Goal: Task Accomplishment & Management: Manage account settings

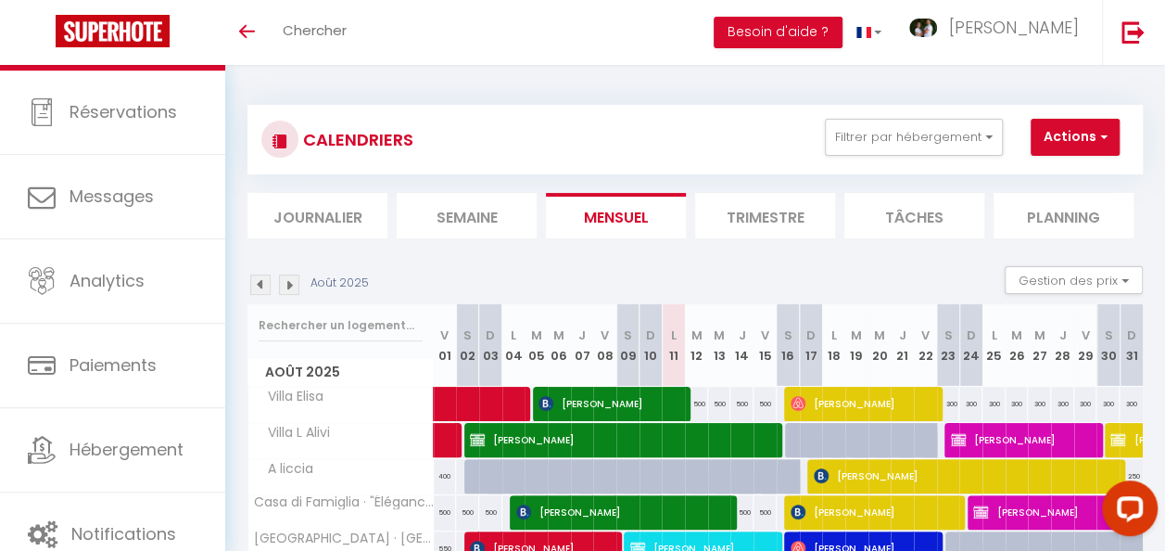
click at [490, 210] on li "Semaine" at bounding box center [467, 215] width 140 height 45
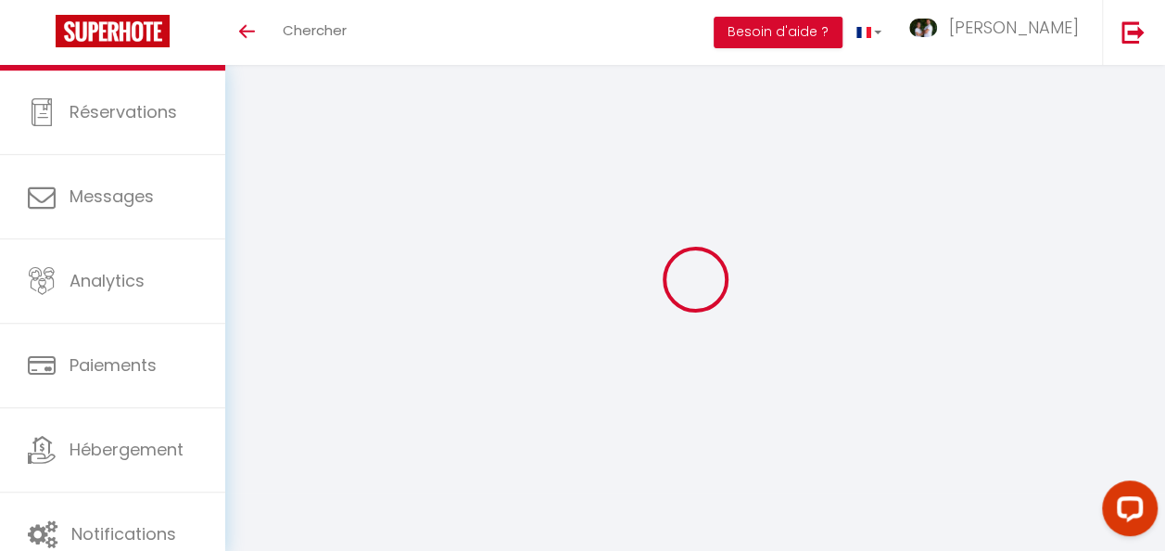
select select
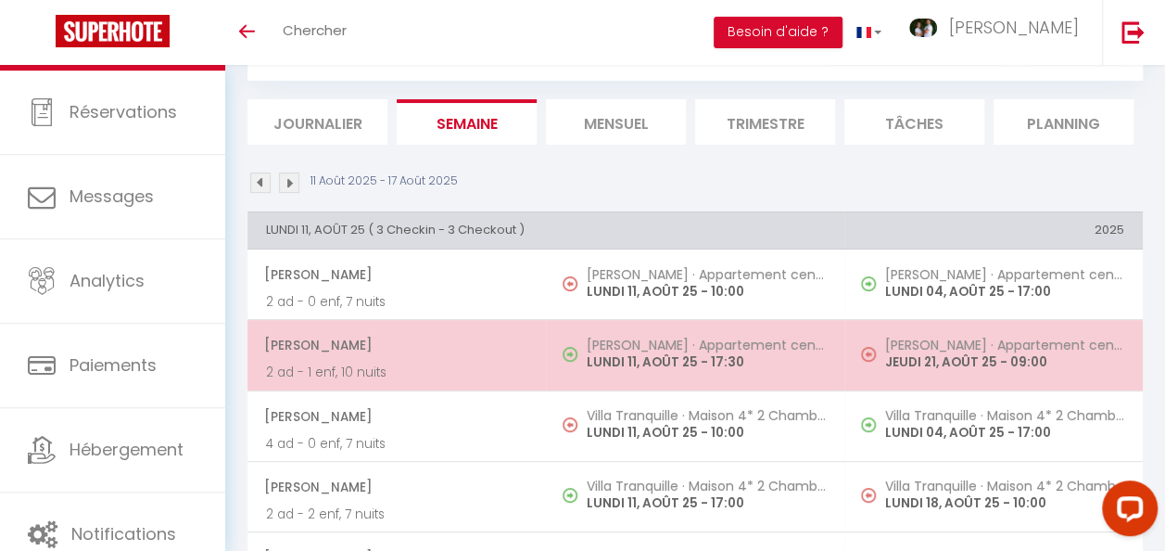
scroll to position [185, 0]
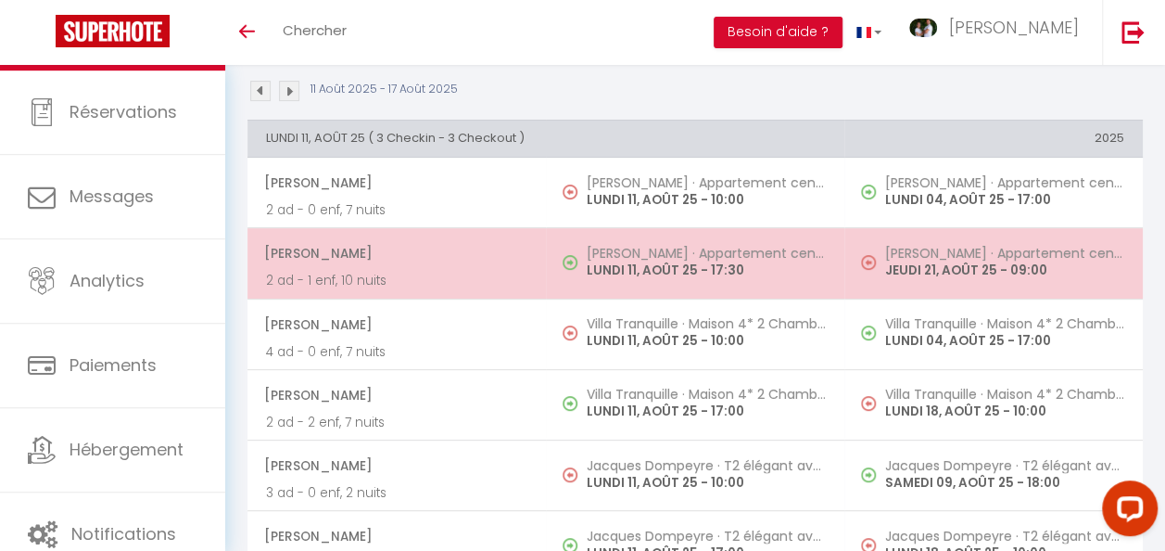
click at [546, 276] on td "[PERSON_NAME] · Appartement central, vue mer LUNDI 11, AOÛT 25 - 17:30" at bounding box center [695, 263] width 298 height 70
select select "OK"
select select "1"
select select "0"
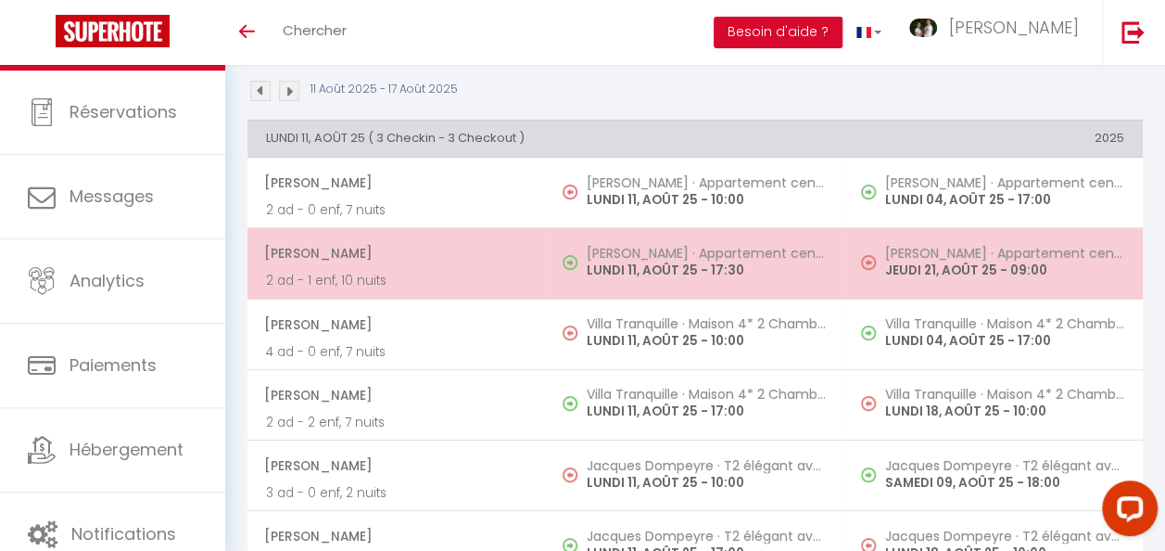
select select "1"
select select
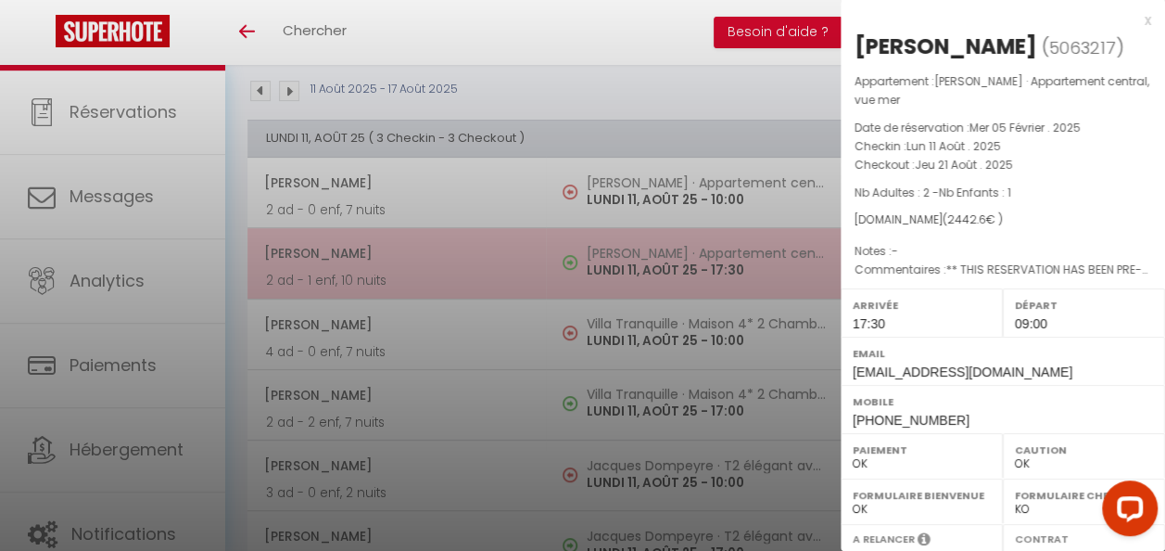
select select "41741"
click at [545, 276] on div at bounding box center [582, 275] width 1165 height 551
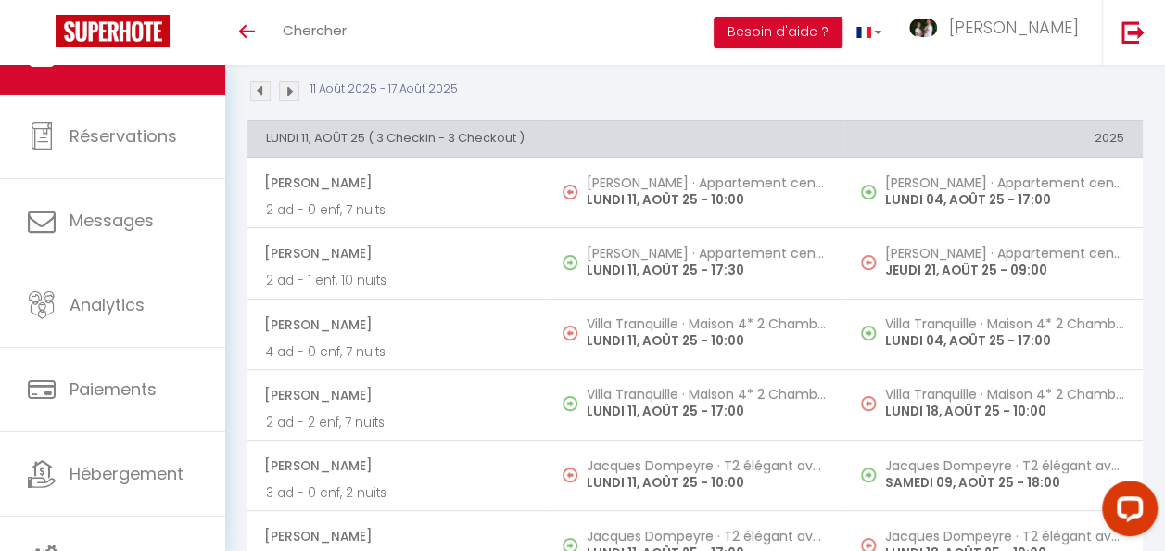
click at [263, 94] on img at bounding box center [260, 91] width 20 height 20
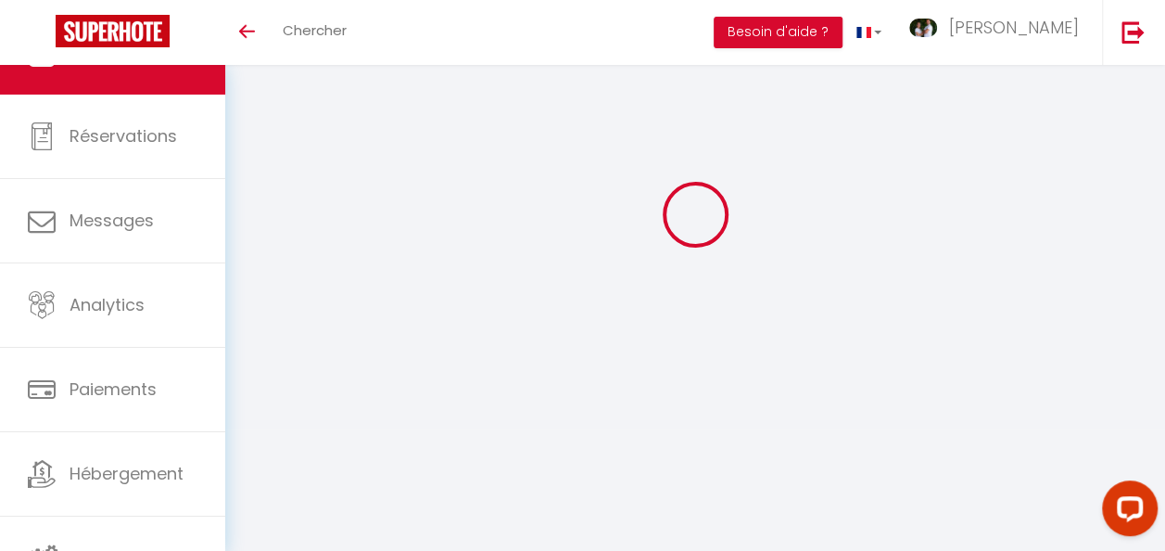
scroll to position [65, 0]
select select "0"
select select "41741"
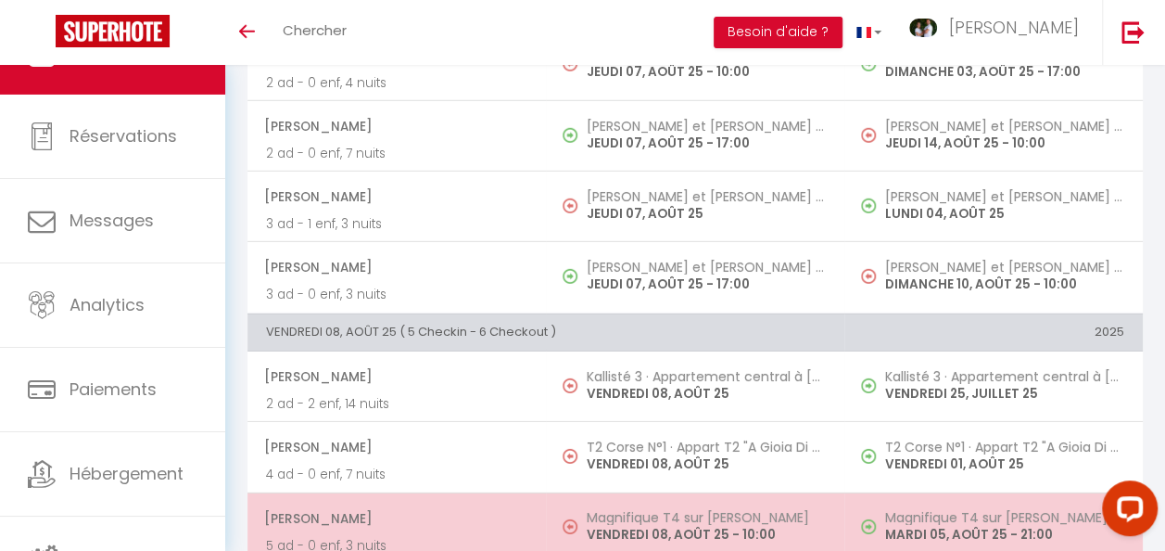
scroll to position [4356, 0]
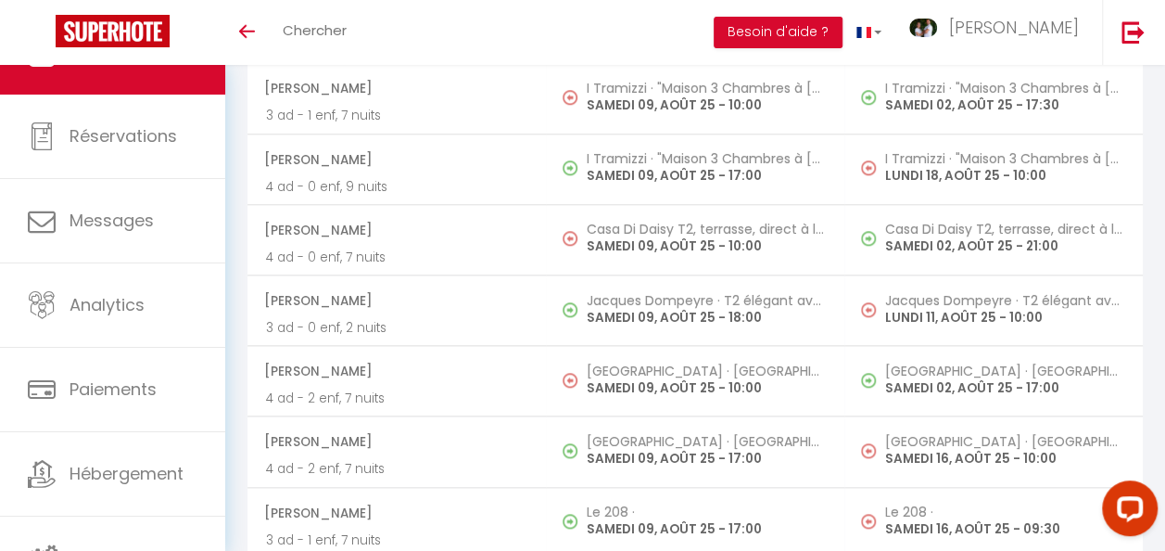
click at [641, 519] on p "SAMEDI 09, AOÛT 25 - 17:00" at bounding box center [706, 528] width 239 height 19
select select
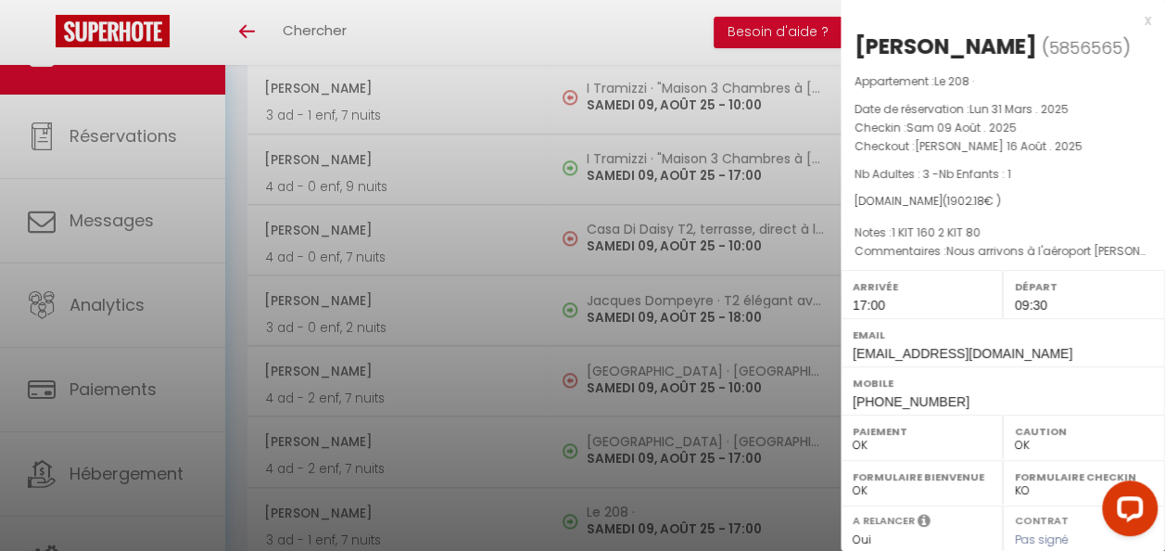
click at [640, 498] on div at bounding box center [582, 275] width 1165 height 551
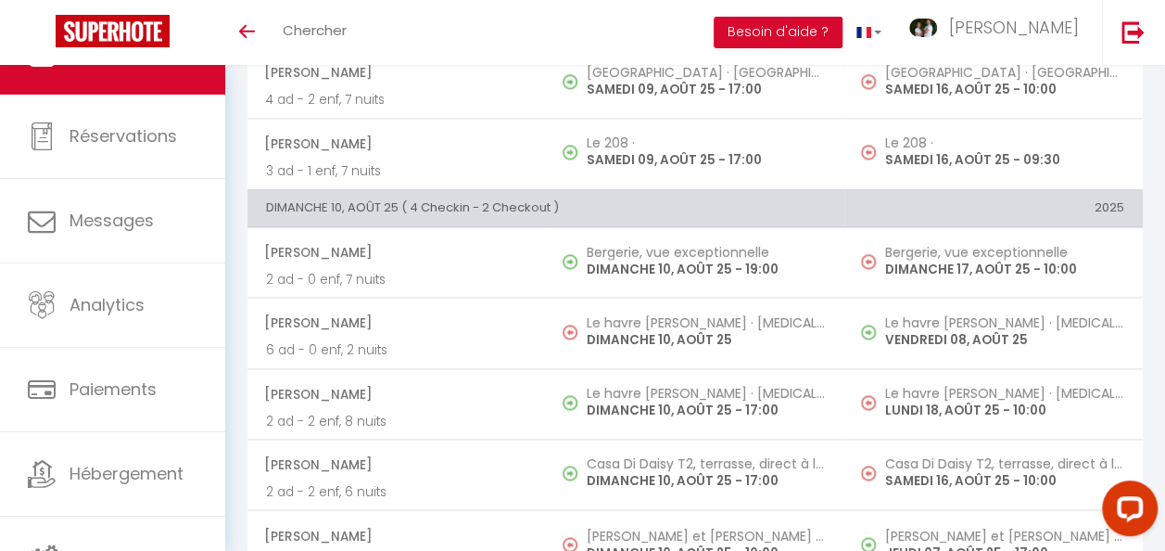
scroll to position [4836, 0]
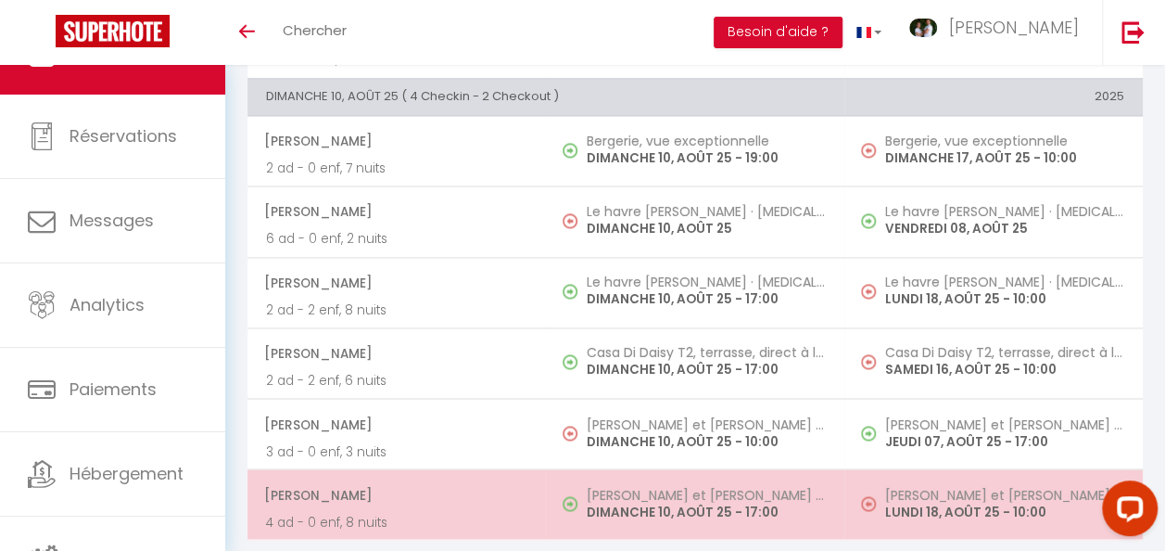
click at [637, 501] on p "DIMANCHE 10, AOÛT 25 - 17:00" at bounding box center [706, 510] width 239 height 19
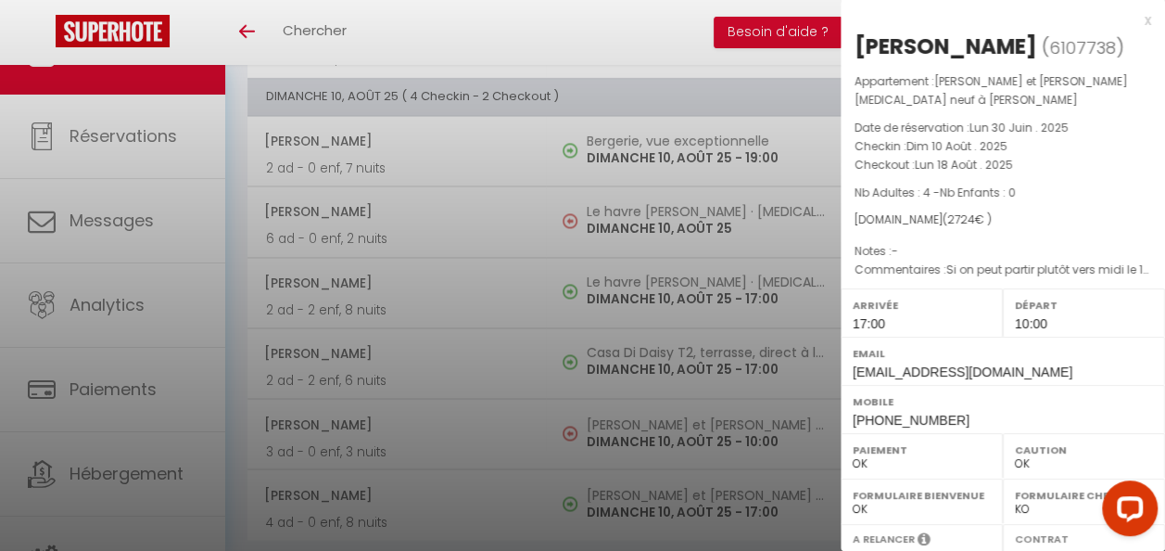
click at [636, 478] on div at bounding box center [582, 275] width 1165 height 551
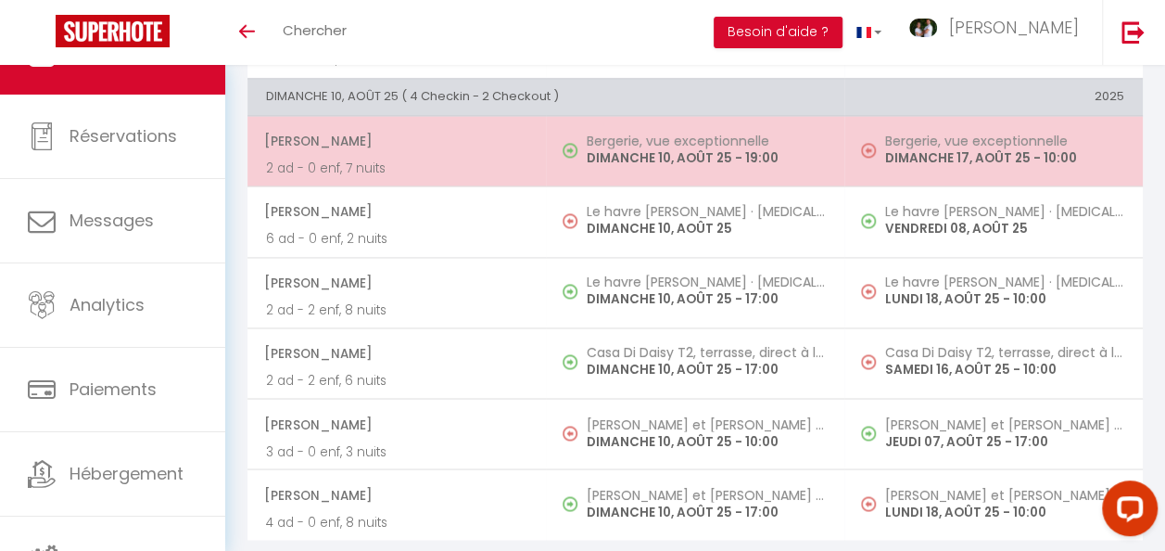
scroll to position [4651, 0]
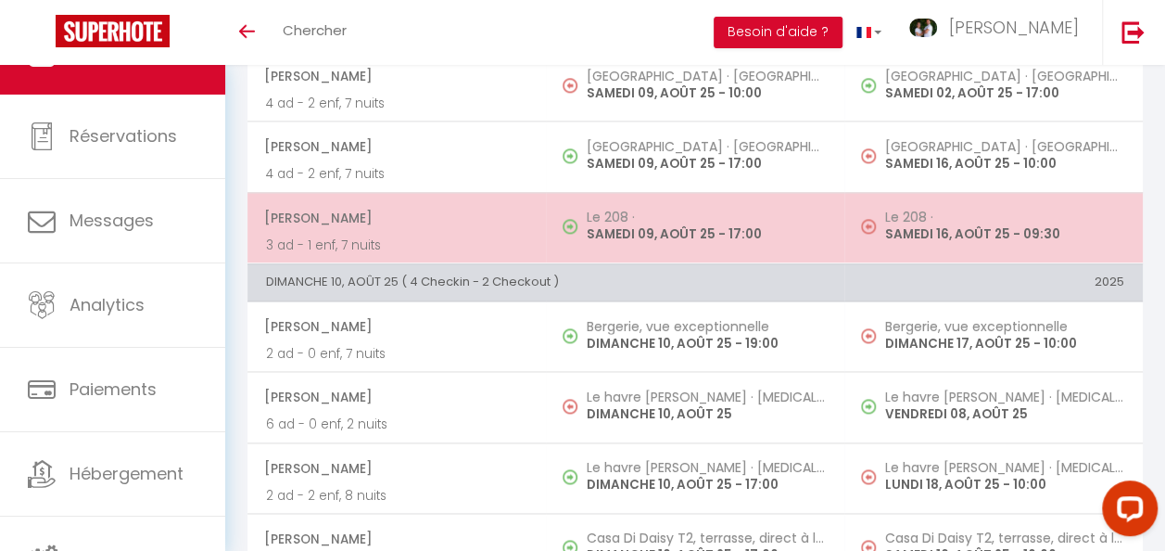
click at [665, 192] on td "Le 208 · SAMEDI 09, AOÛT 25 - 17:00" at bounding box center [695, 227] width 298 height 70
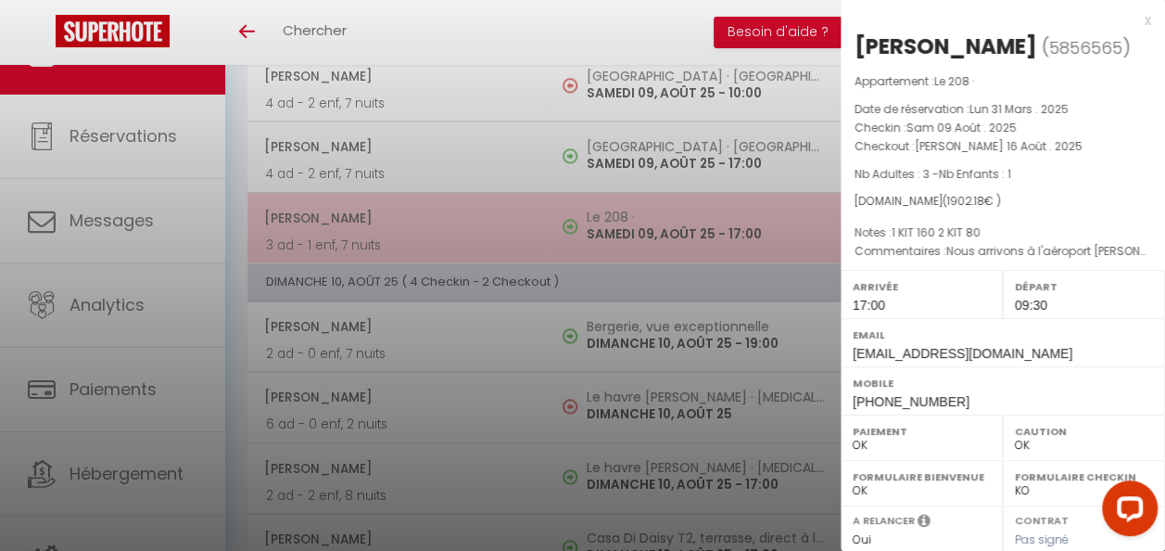
click at [665, 185] on div at bounding box center [582, 275] width 1165 height 551
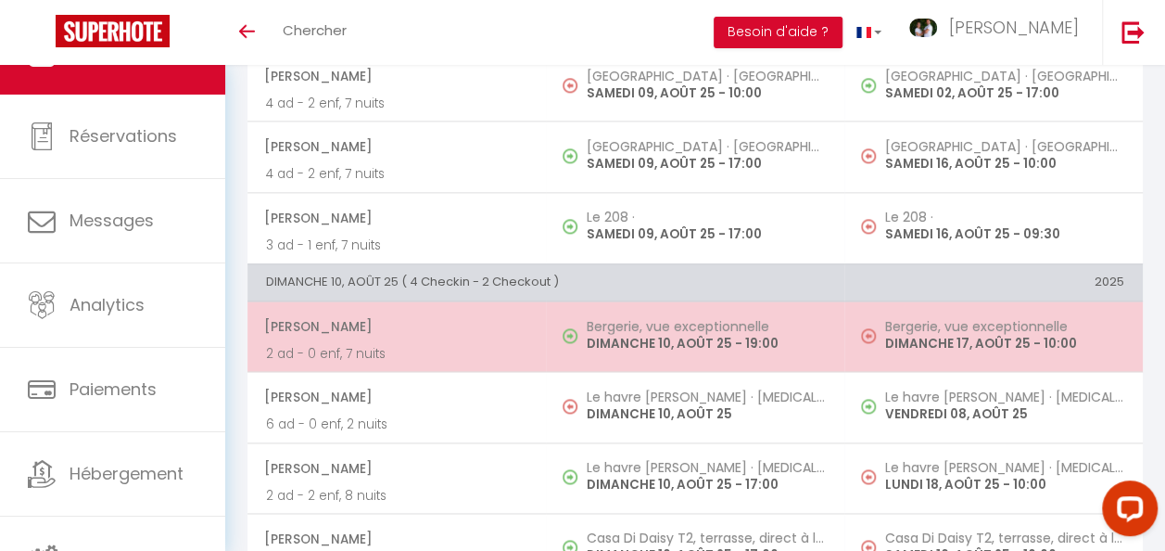
click at [654, 334] on p "DIMANCHE 10, AOÛT 25 - 19:00" at bounding box center [706, 343] width 239 height 19
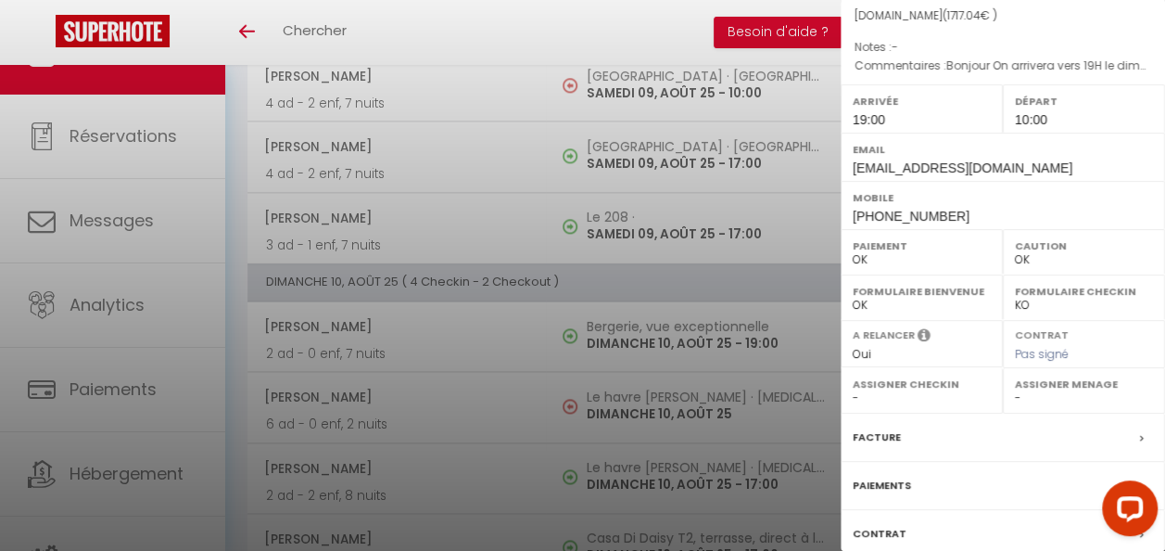
scroll to position [278, 0]
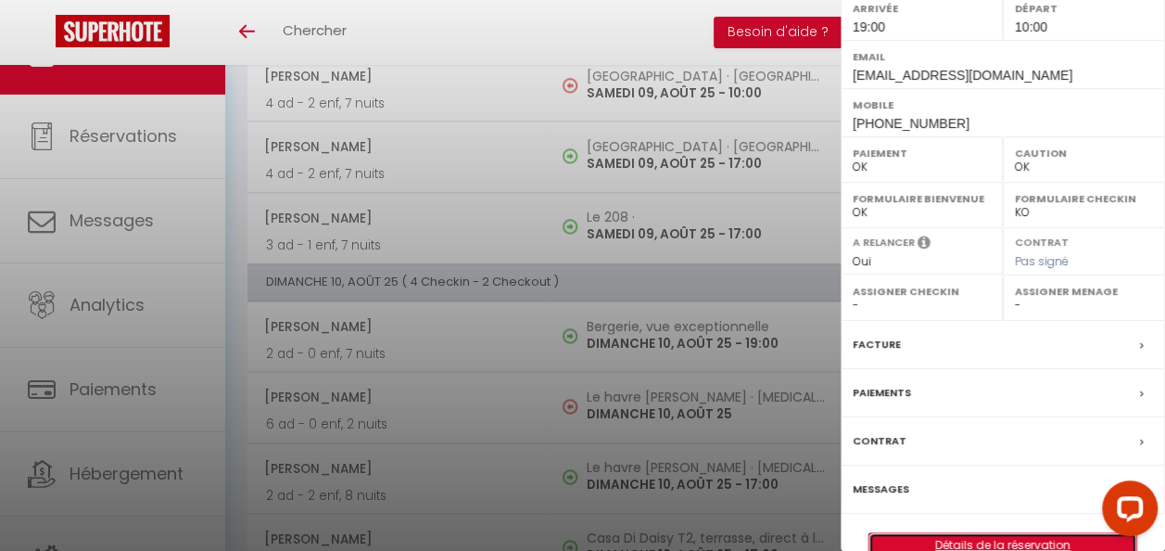
click at [916, 533] on link "Détails de la réservation" at bounding box center [1002, 545] width 267 height 24
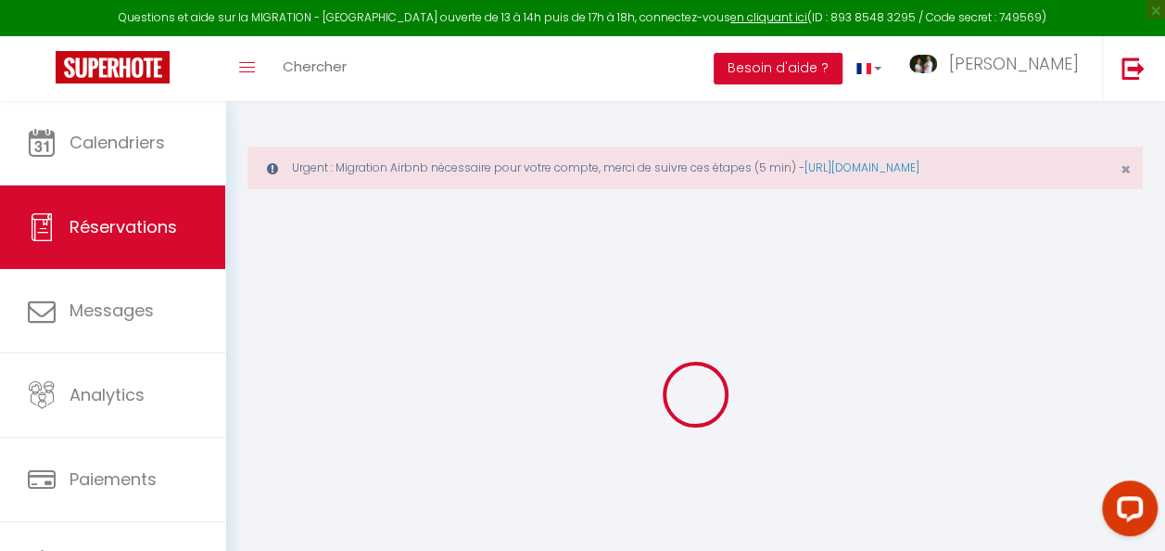
select select "not_cancelled"
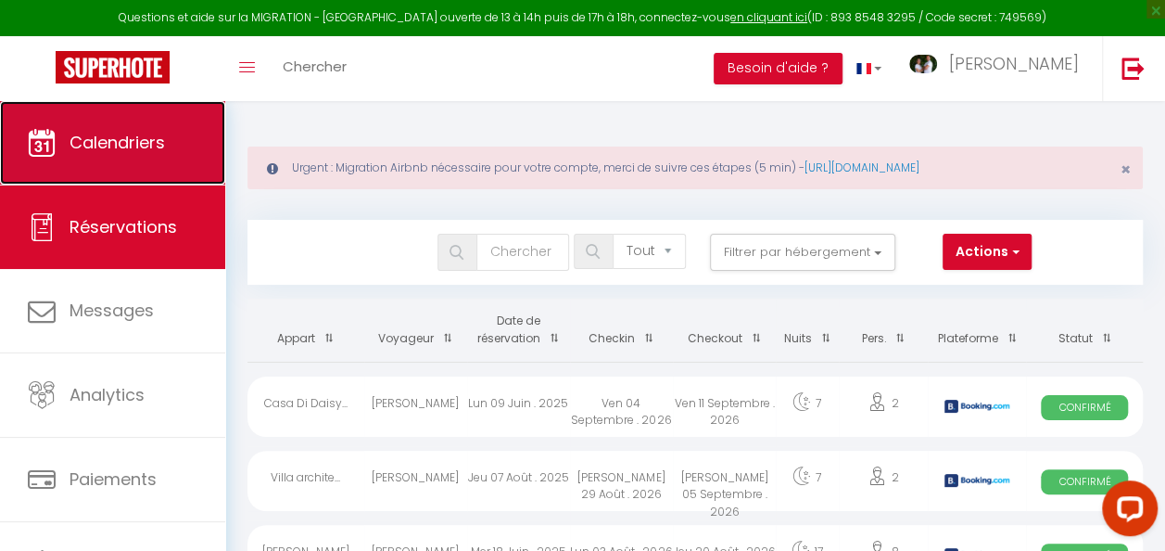
click at [160, 143] on span "Calendriers" at bounding box center [117, 142] width 95 height 23
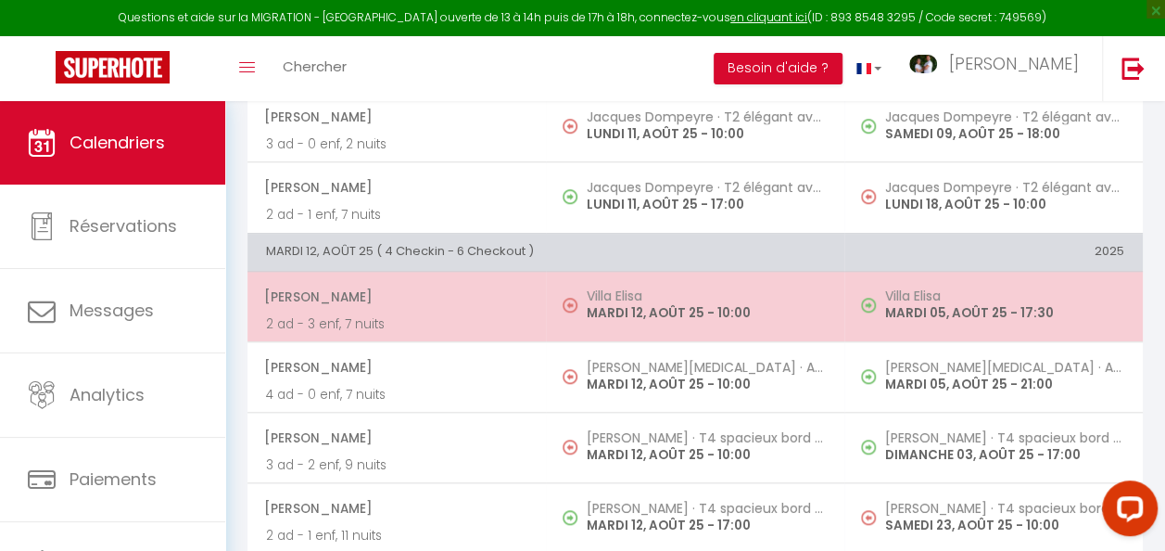
scroll to position [185, 0]
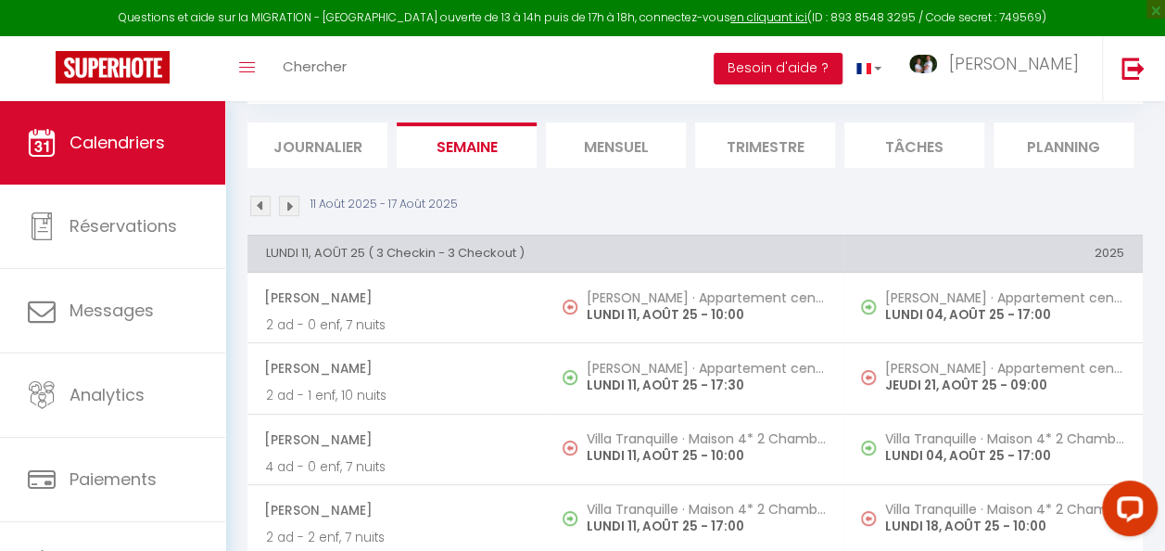
click at [258, 206] on img at bounding box center [260, 206] width 20 height 20
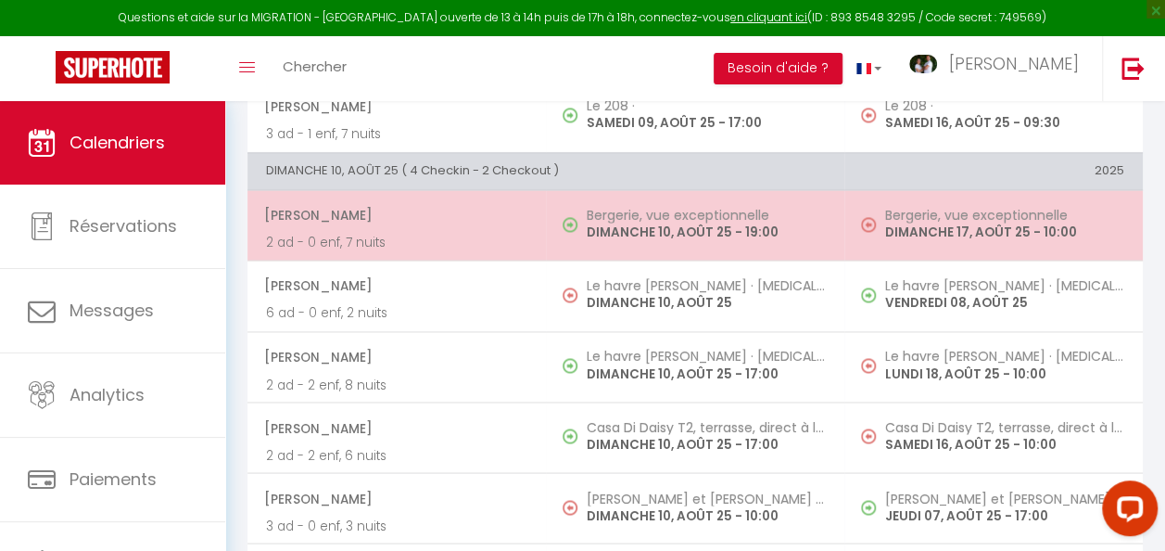
scroll to position [4765, 0]
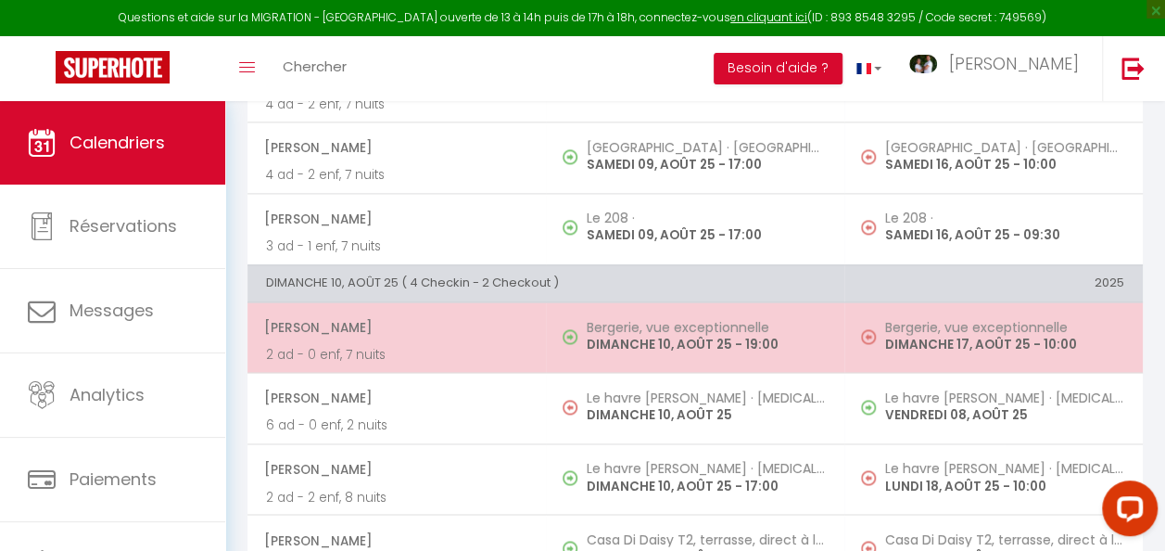
click at [619, 335] on p "DIMANCHE 10, AOÛT 25 - 19:00" at bounding box center [706, 344] width 239 height 19
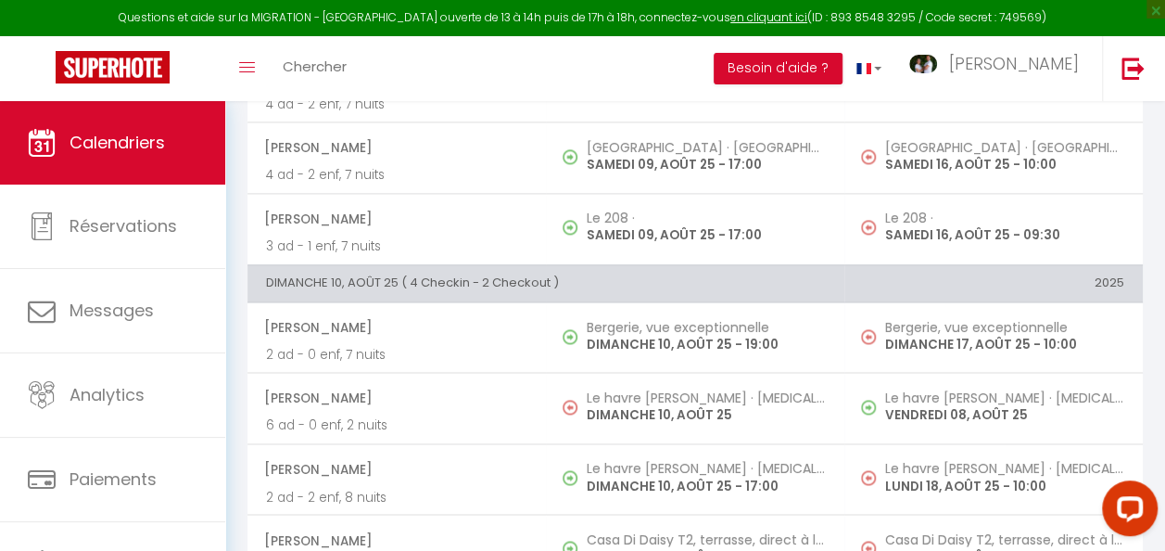
select select "OK"
select select "1"
select select "0"
select select "1"
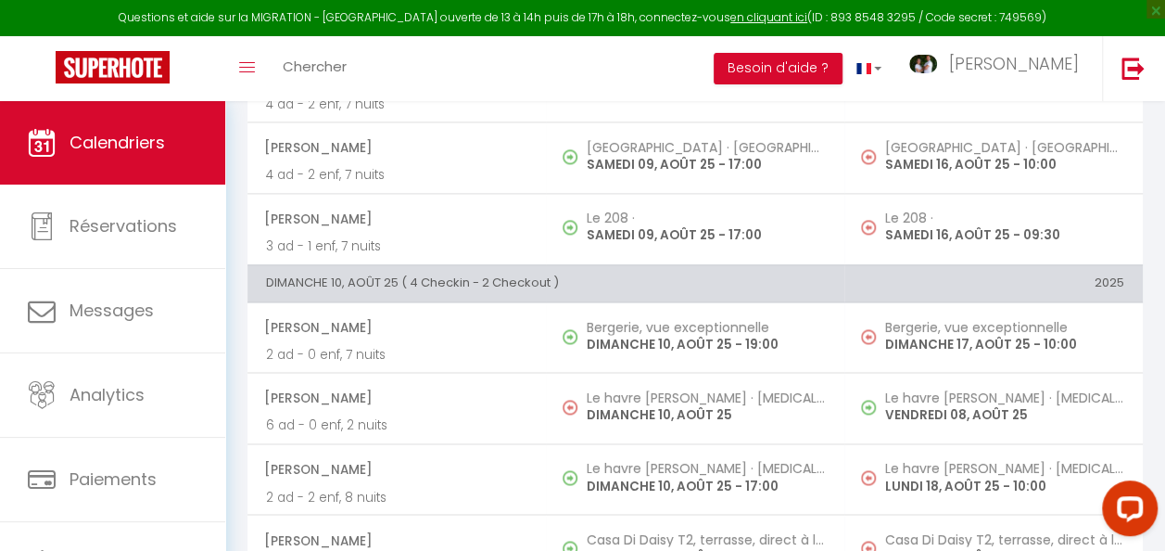
select select
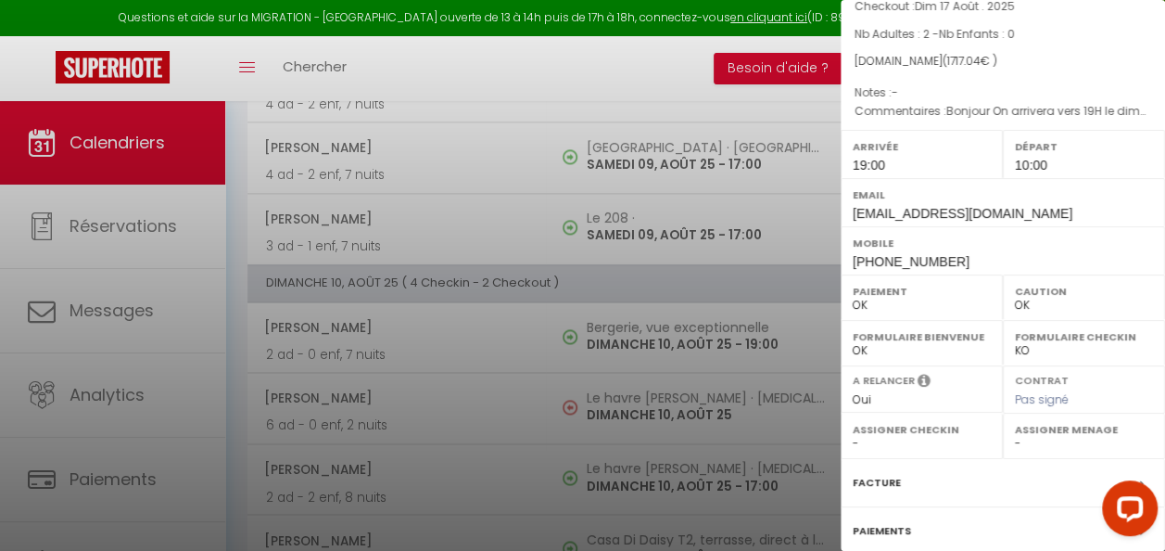
scroll to position [309, 0]
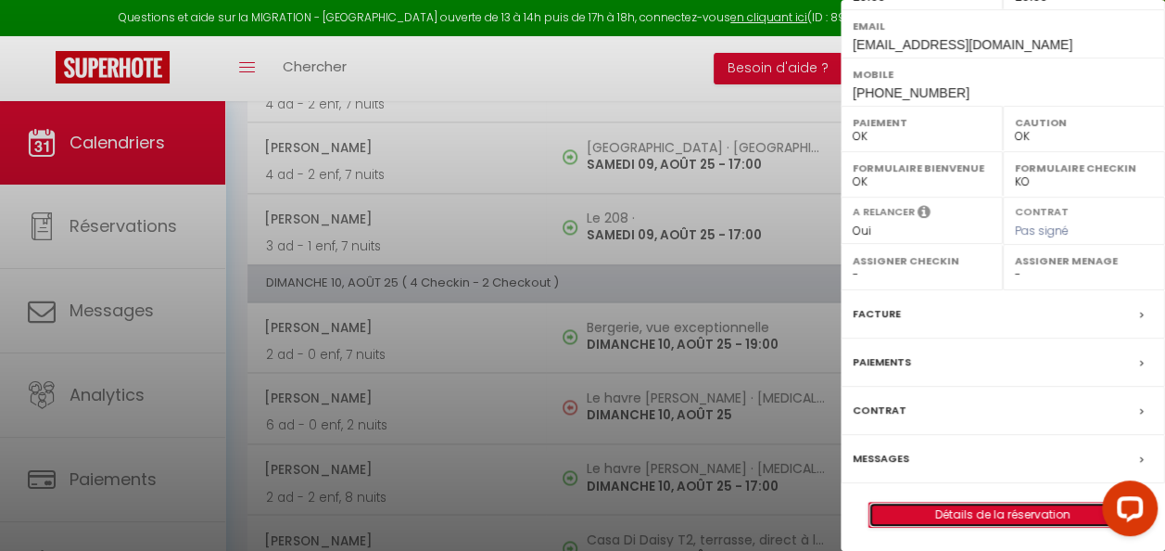
click at [949, 508] on link "Détails de la réservation" at bounding box center [1002, 514] width 267 height 24
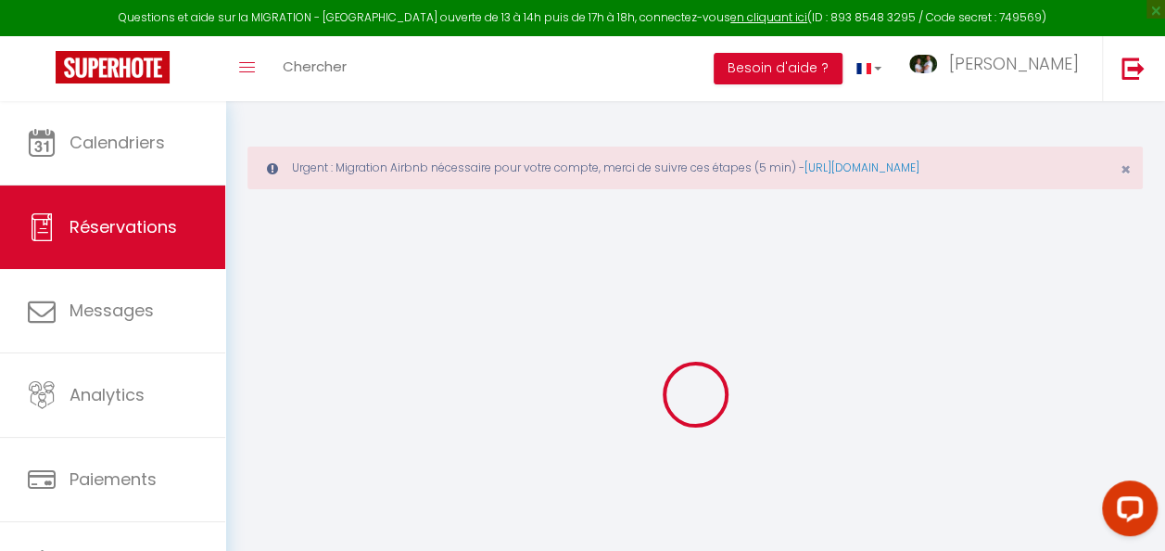
select select "not_cancelled"
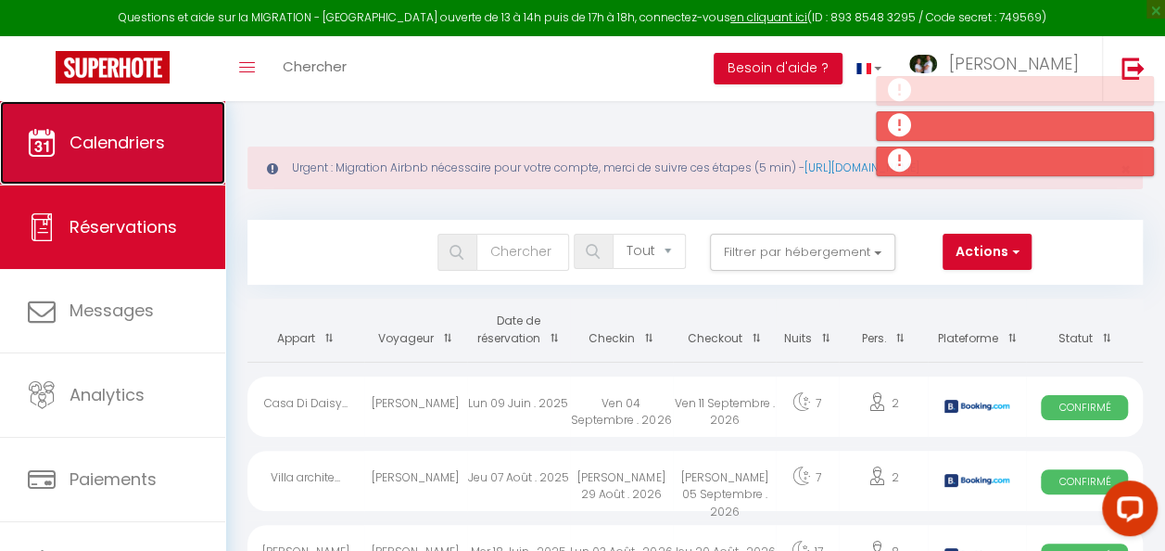
click at [166, 146] on link "Calendriers" at bounding box center [112, 142] width 225 height 83
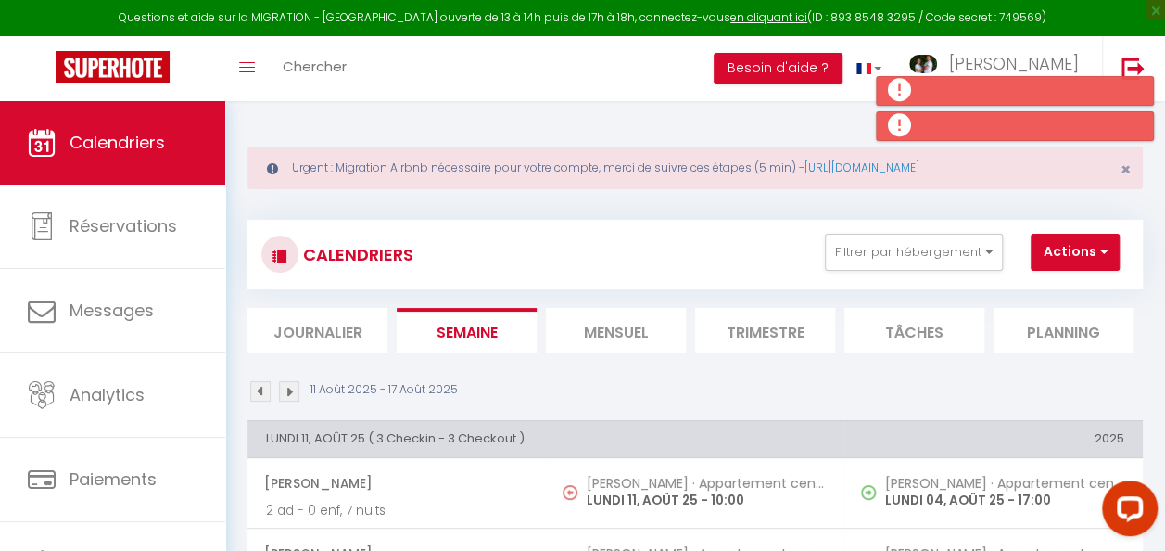
click at [260, 385] on img at bounding box center [260, 391] width 20 height 20
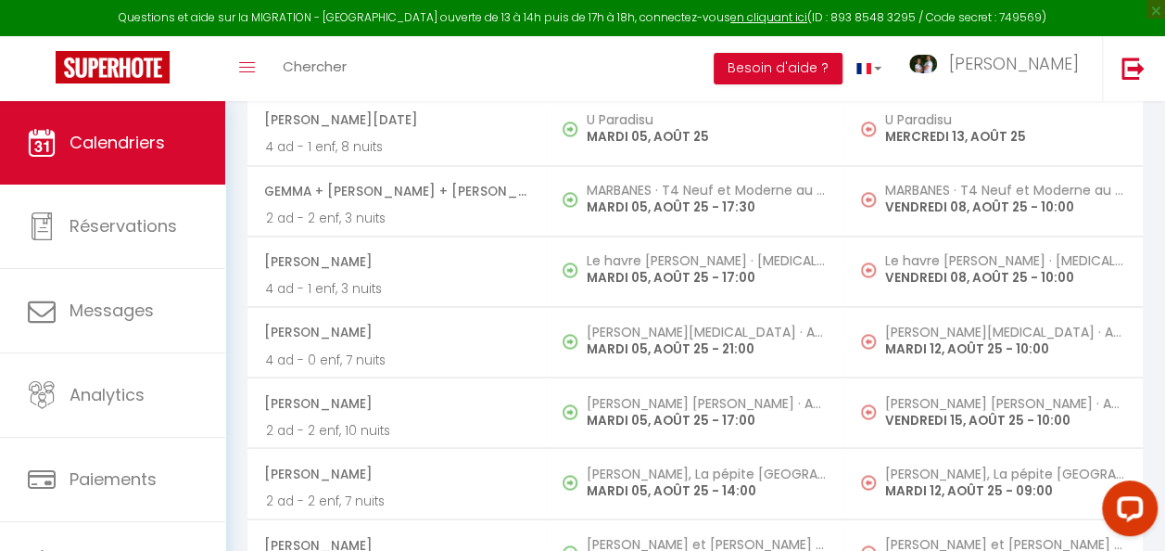
scroll to position [4950, 0]
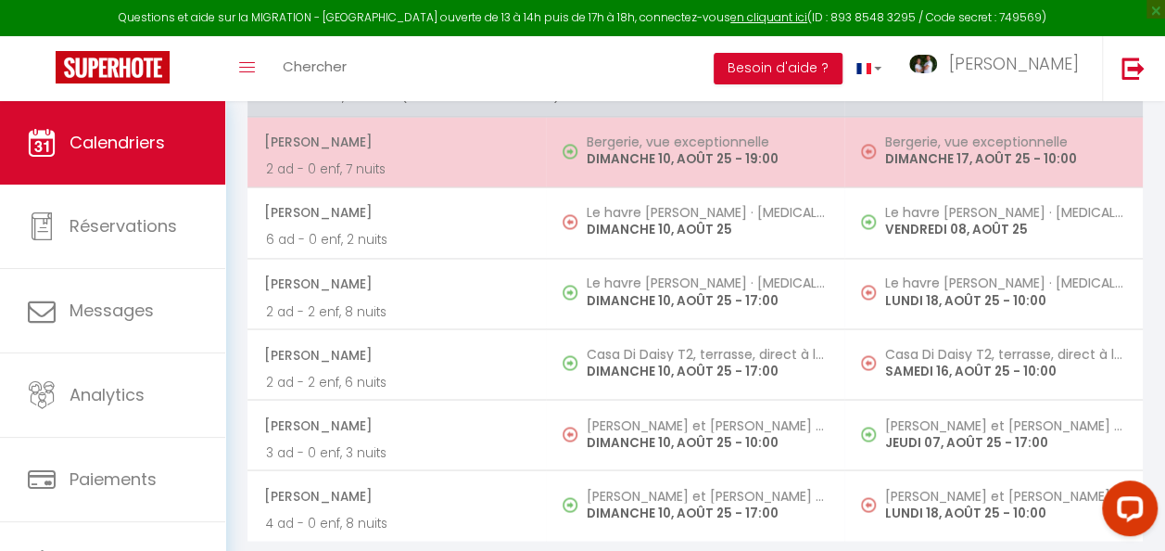
click at [665, 147] on td "Bergerie, vue exceptionnelle DIMANCHE 10, AOÛT 25 - 19:00" at bounding box center [695, 152] width 298 height 70
select select "OK"
select select "1"
select select "0"
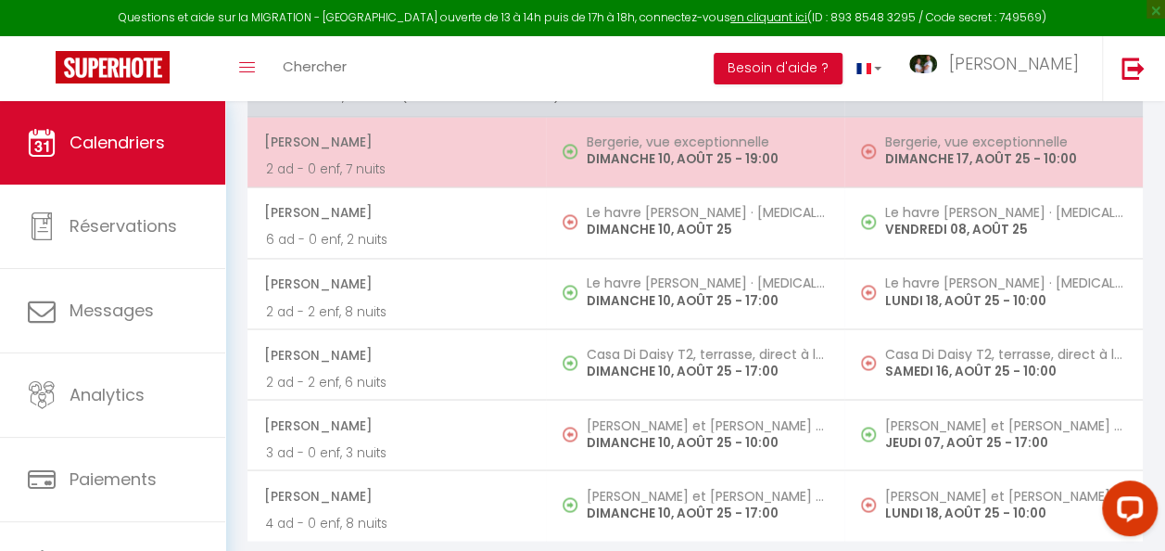
select select "1"
select select
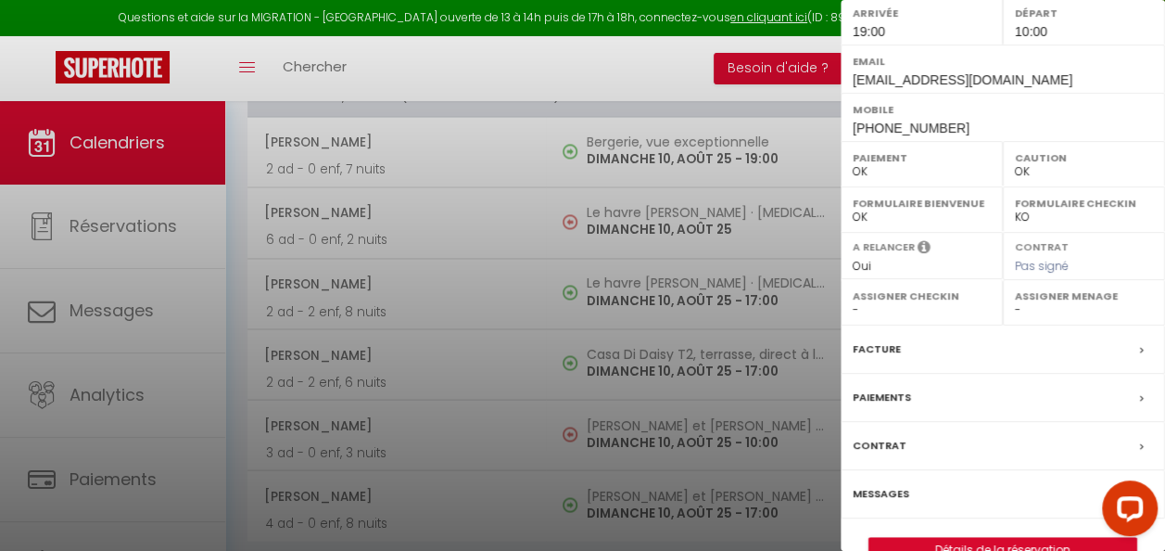
scroll to position [278, 0]
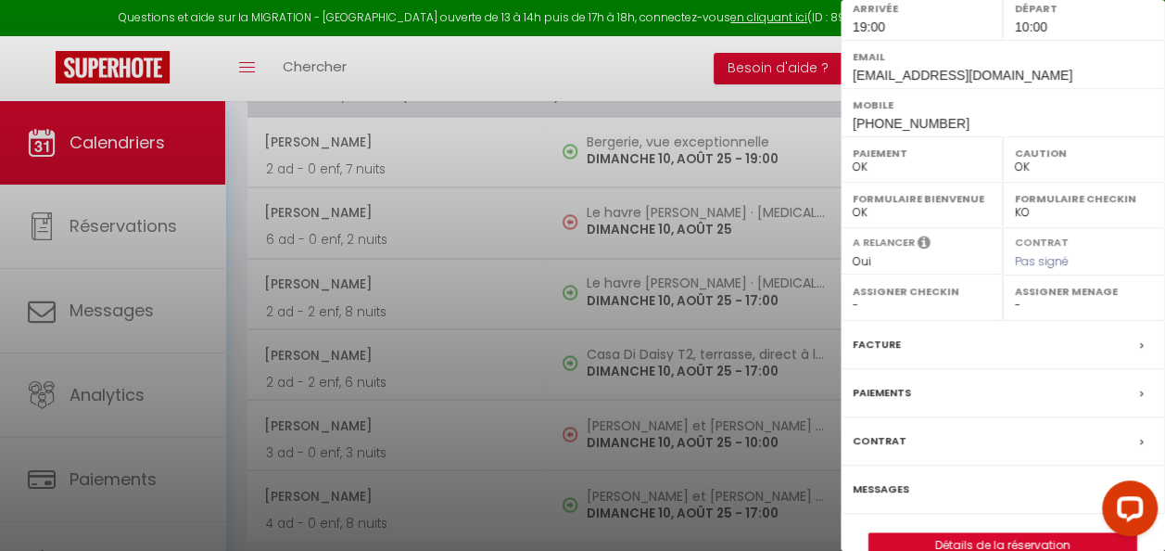
click at [891, 489] on label "Messages" at bounding box center [881, 488] width 57 height 19
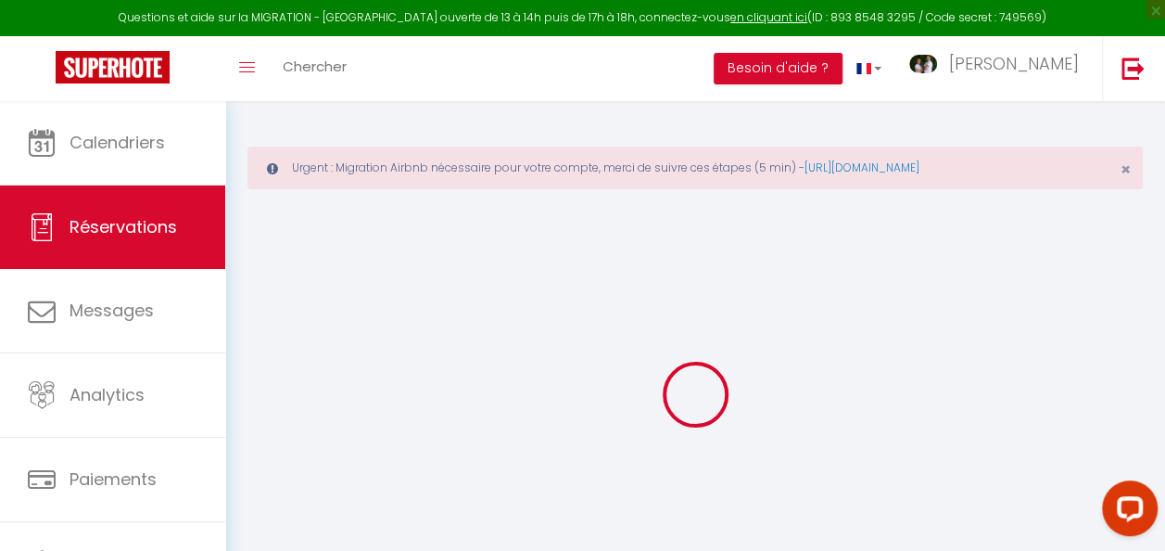
select select "not_cancelled"
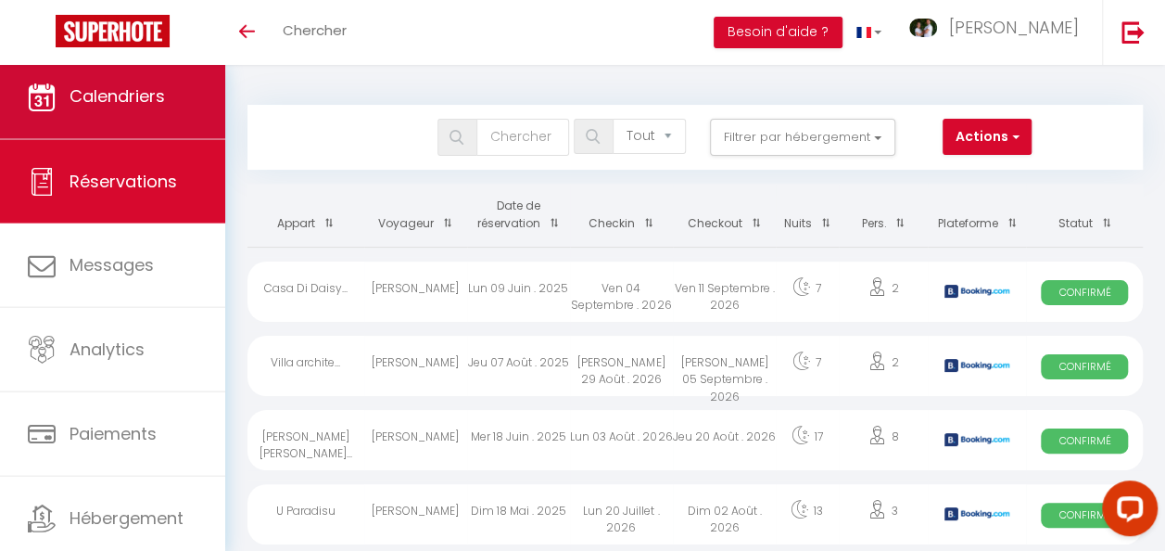
click at [96, 122] on link "Calendriers" at bounding box center [112, 97] width 225 height 83
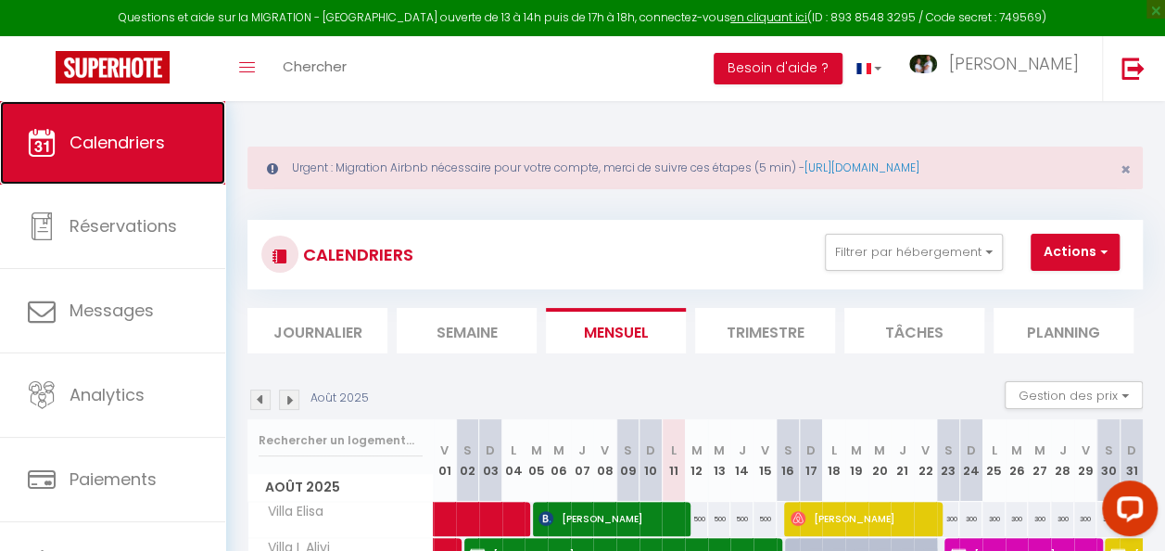
click at [146, 141] on span "Calendriers" at bounding box center [117, 142] width 95 height 23
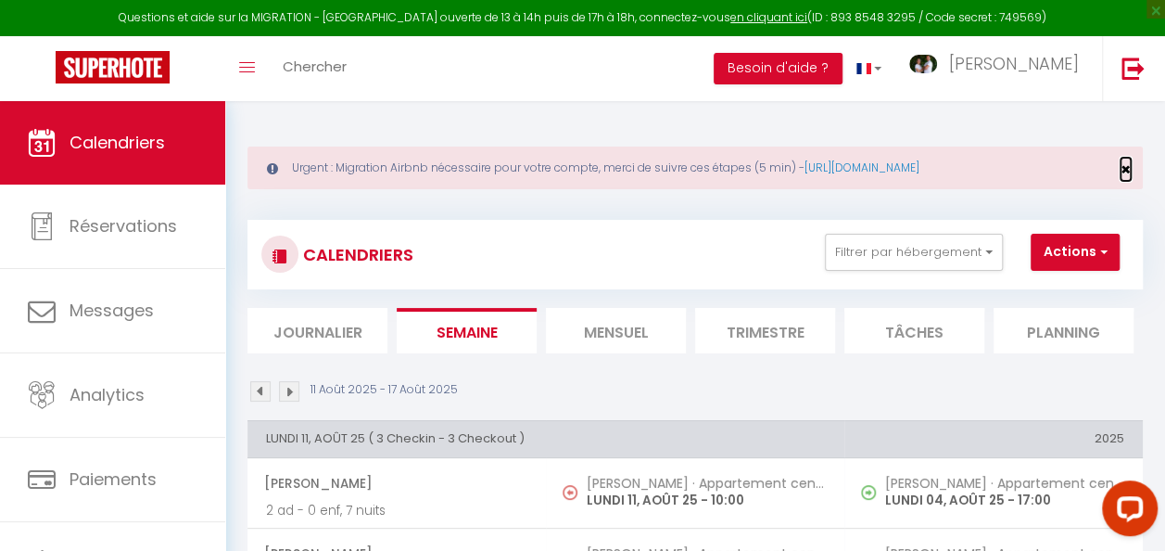
click at [1127, 169] on span "×" at bounding box center [1126, 169] width 10 height 23
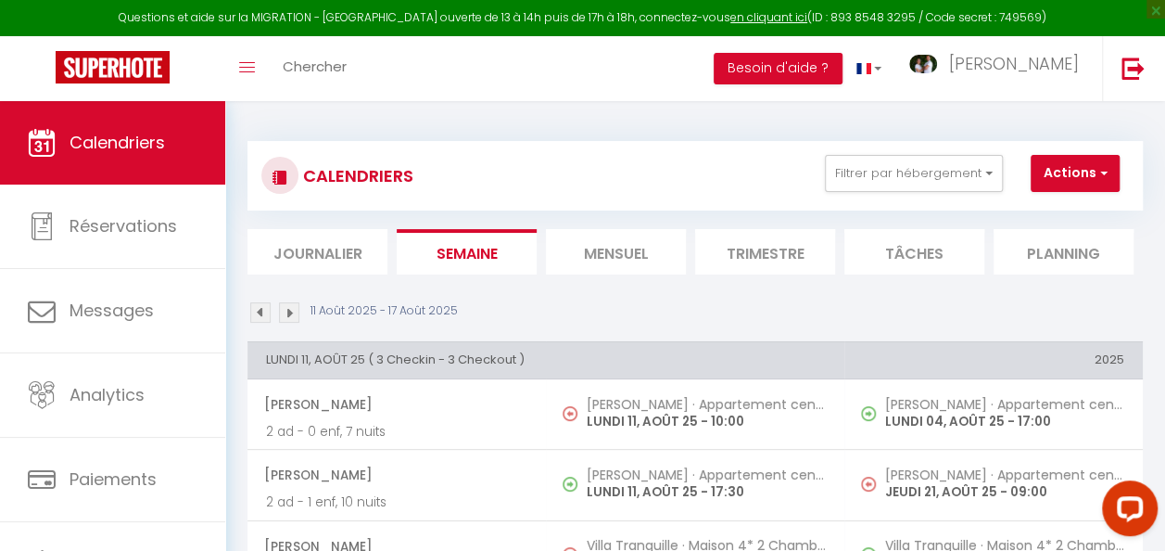
click at [260, 315] on img at bounding box center [260, 312] width 20 height 20
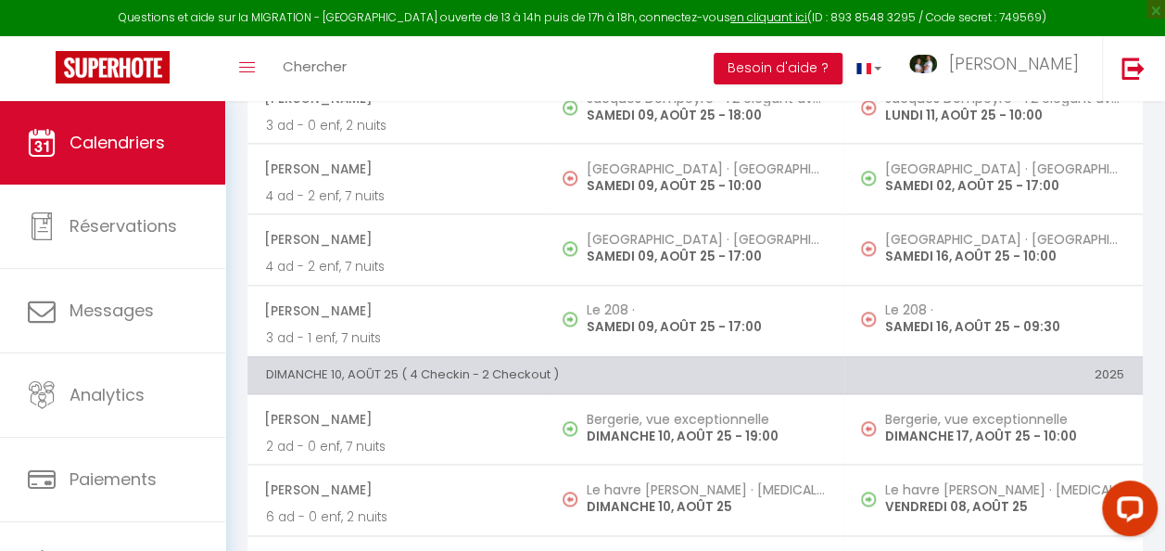
scroll to position [4872, 0]
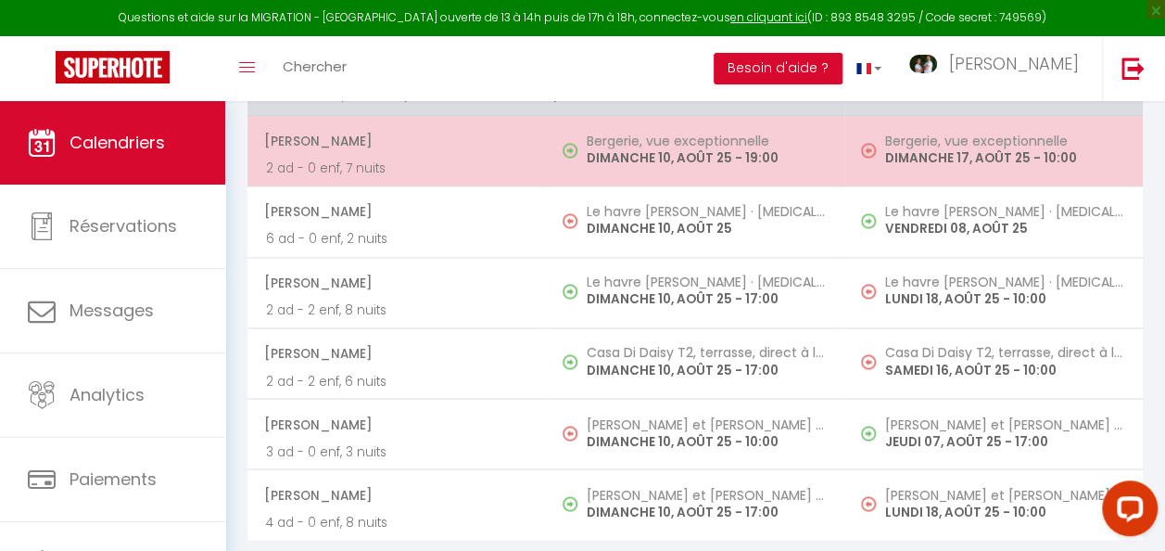
click at [601, 155] on td "Bergerie, vue exceptionnelle DIMANCHE 10, AOÛT 25 - 19:00" at bounding box center [695, 151] width 298 height 70
select select "OK"
select select "1"
select select "0"
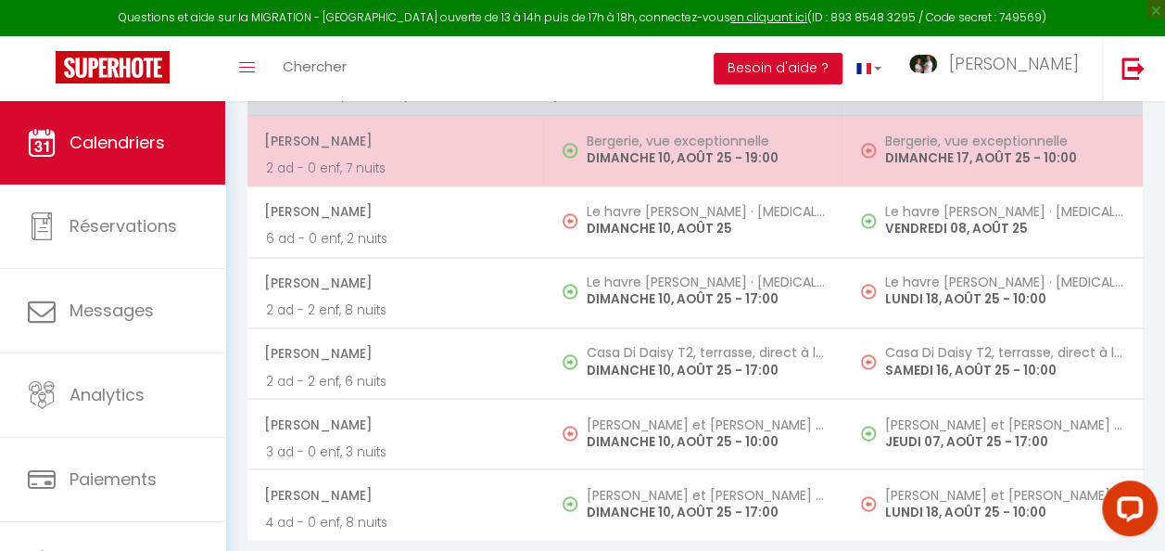
select select "1"
select select
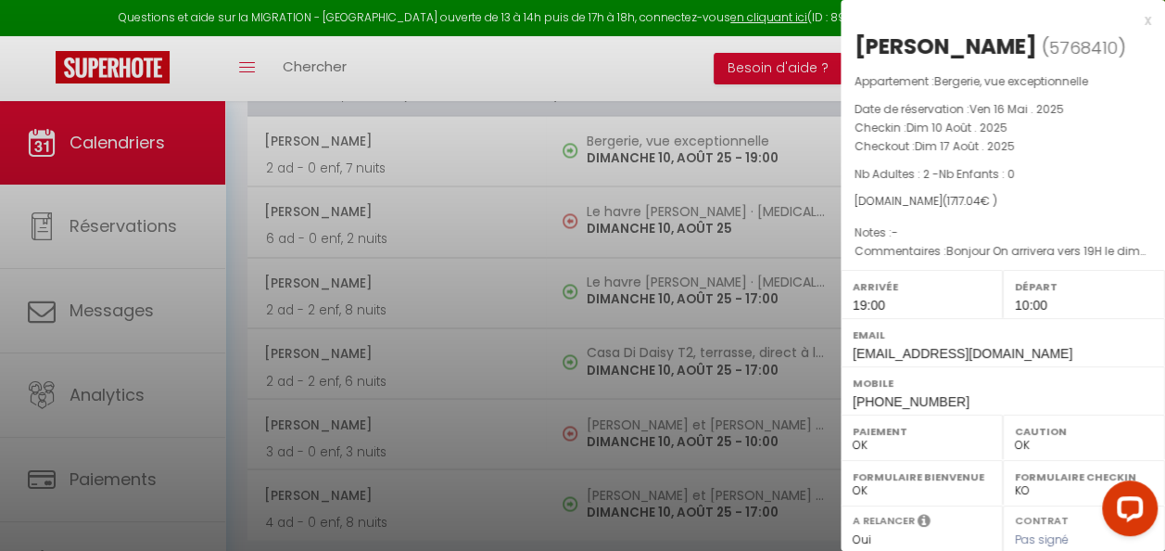
scroll to position [309, 0]
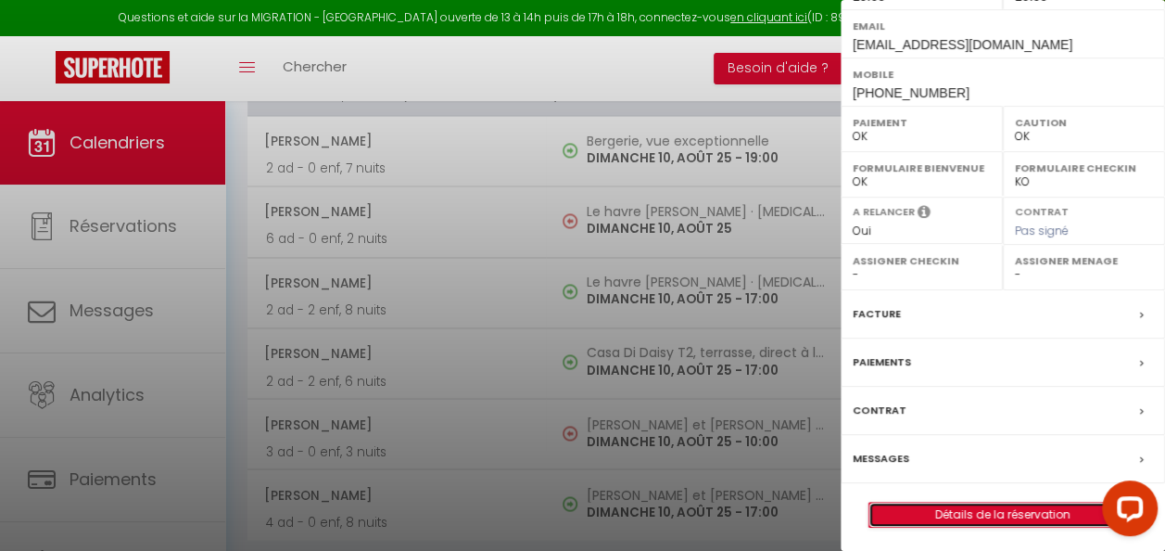
click at [968, 509] on link "Détails de la réservation" at bounding box center [1002, 514] width 267 height 24
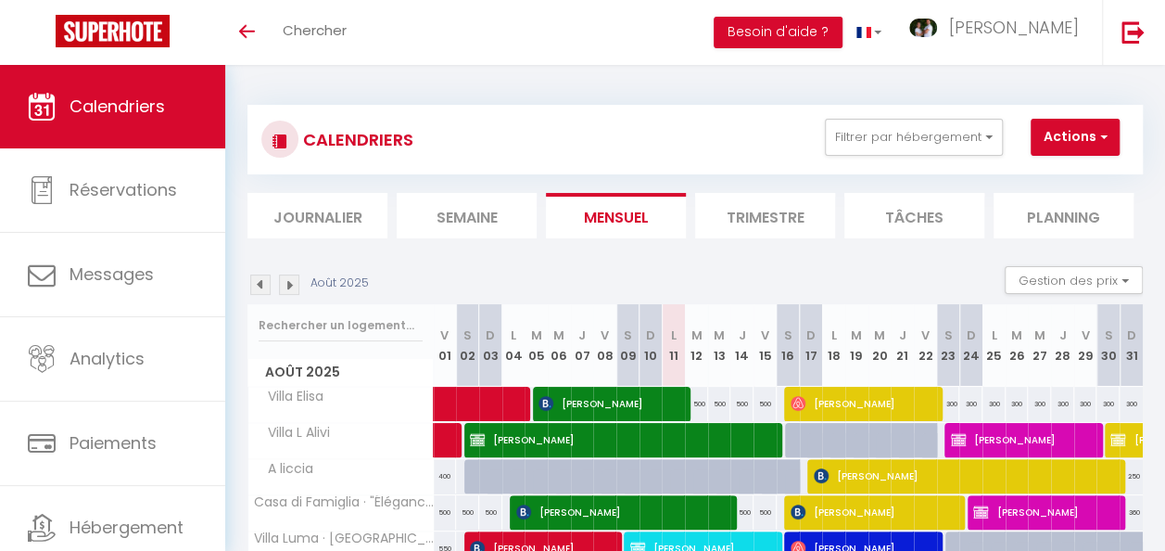
scroll to position [328, 0]
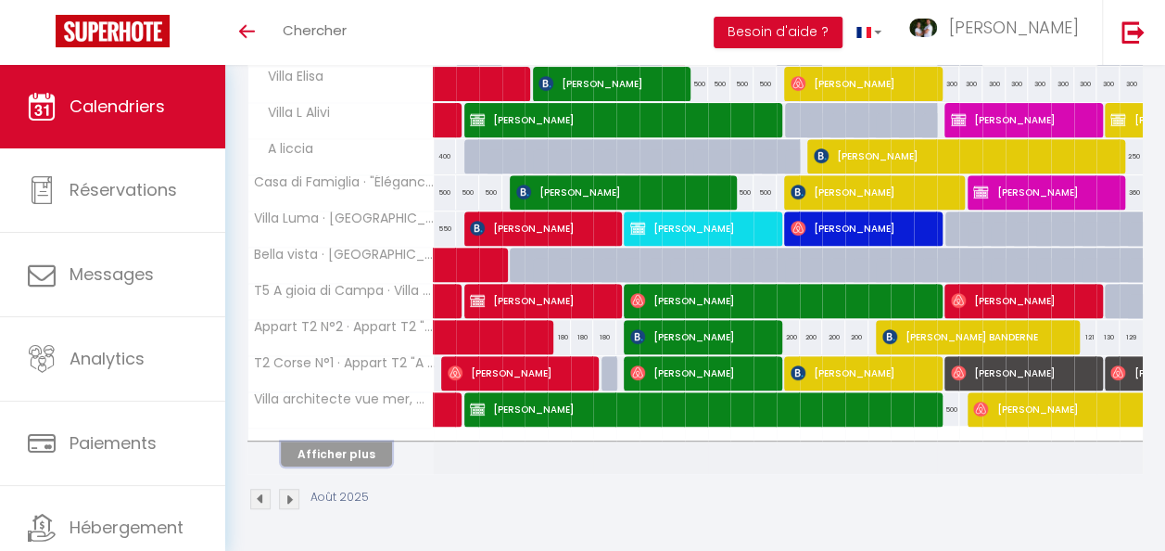
click at [333, 441] on button "Afficher plus" at bounding box center [336, 453] width 111 height 25
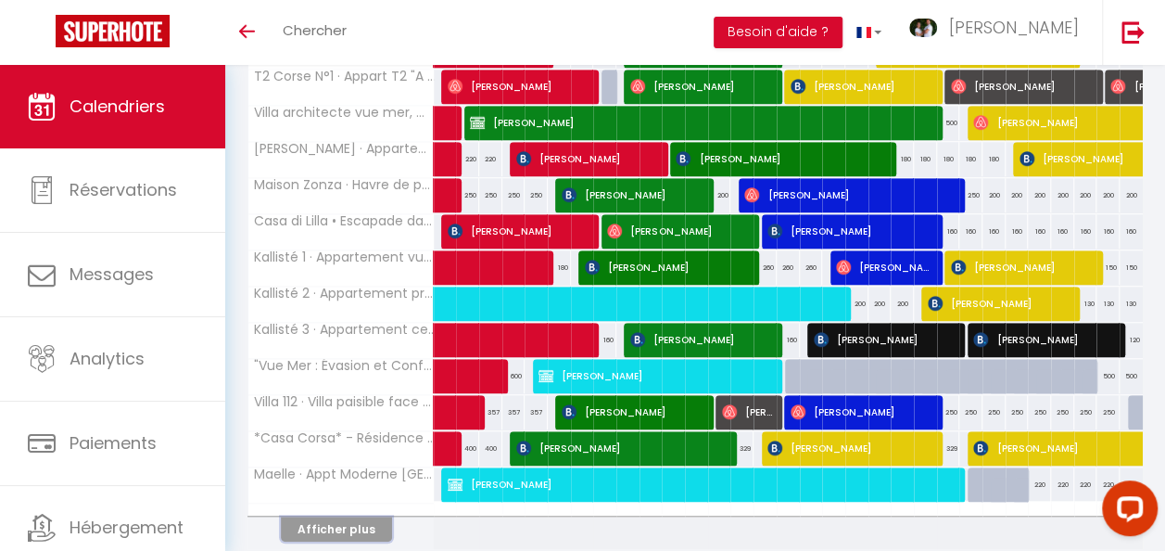
scroll to position [0, 0]
click at [338, 524] on button "Afficher plus" at bounding box center [336, 528] width 111 height 25
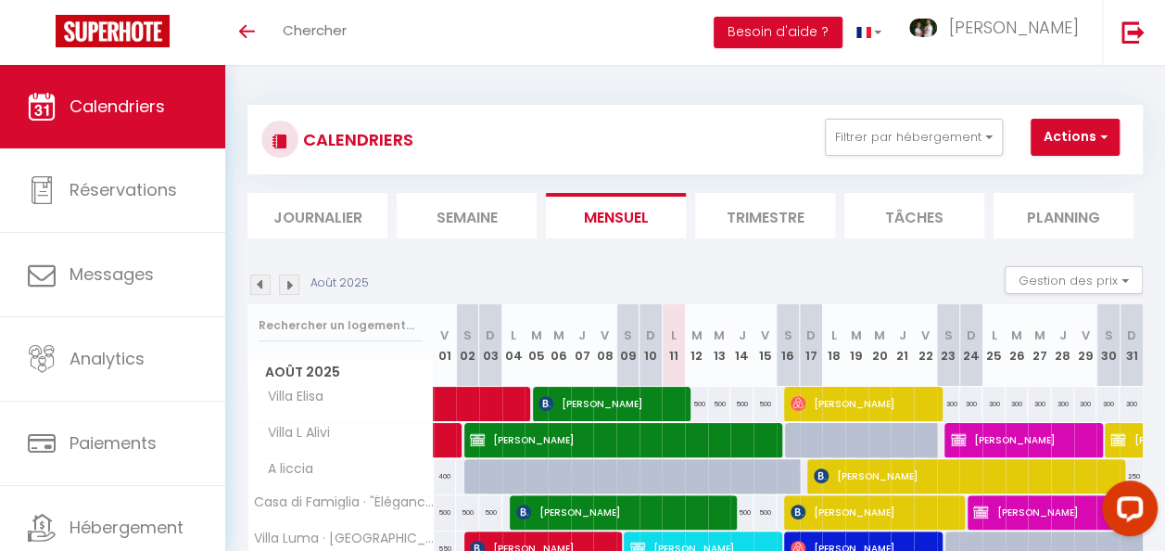
click at [493, 221] on li "Semaine" at bounding box center [467, 215] width 140 height 45
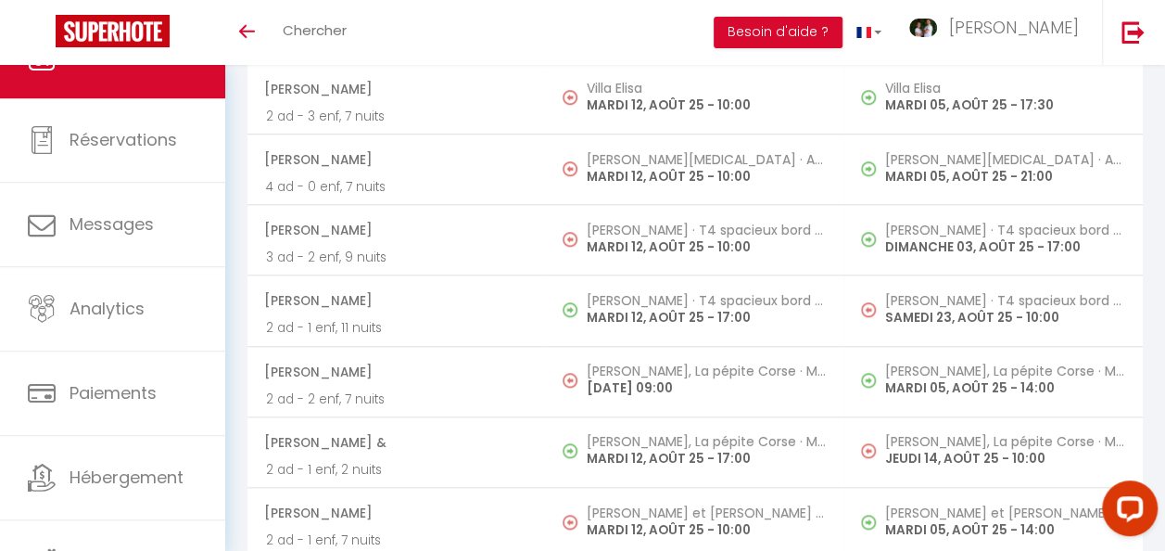
scroll to position [649, 0]
